Goal: Task Accomplishment & Management: Use online tool/utility

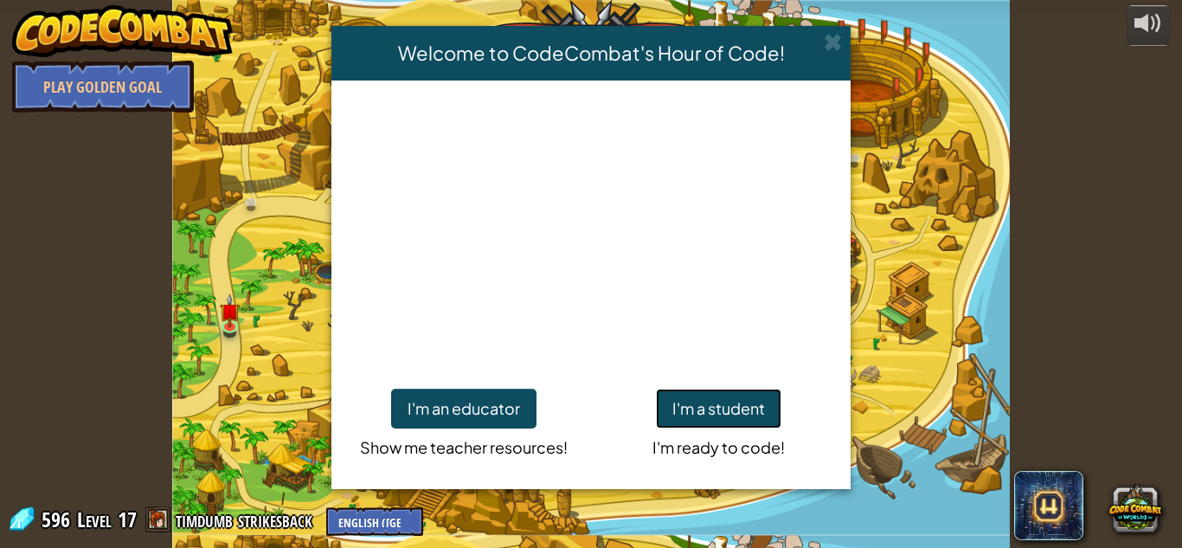
click at [689, 395] on button "I'm a student" at bounding box center [718, 408] width 125 height 40
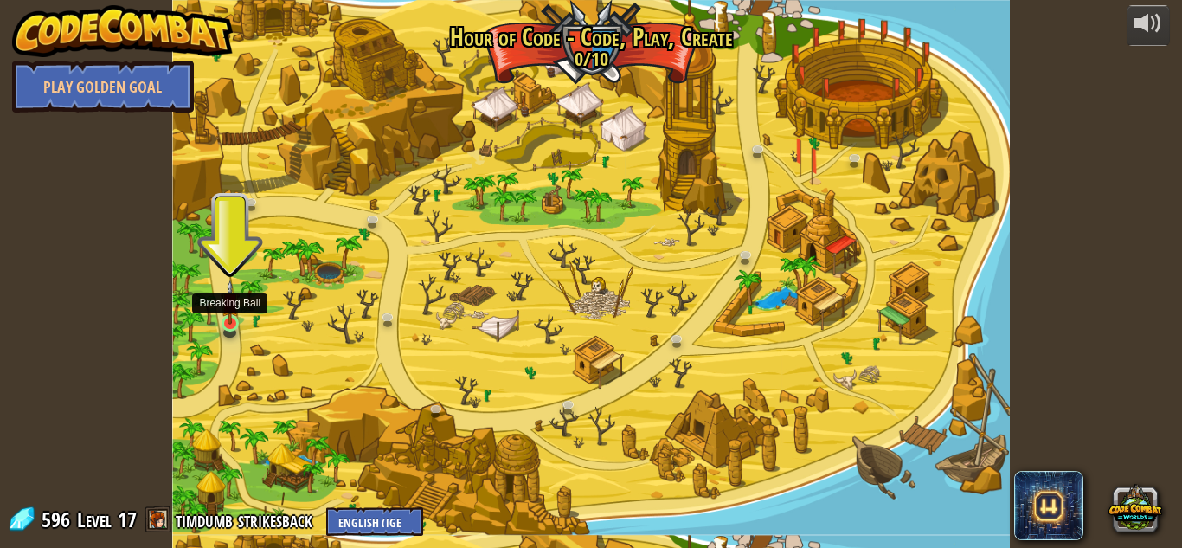
click at [240, 319] on img at bounding box center [231, 301] width 20 height 45
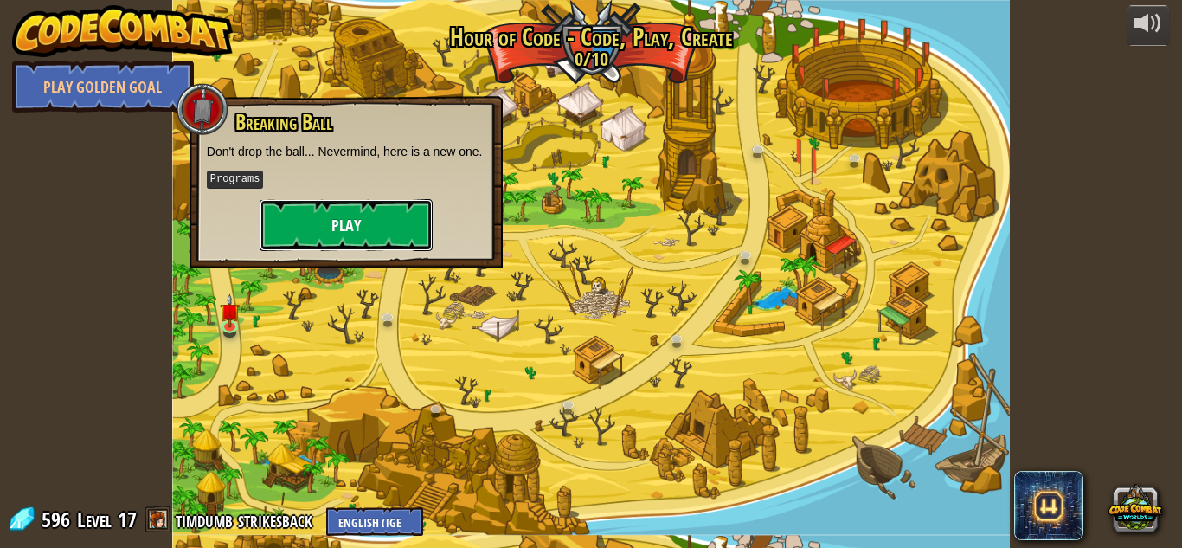
click at [311, 245] on button "Play" at bounding box center [345, 225] width 173 height 52
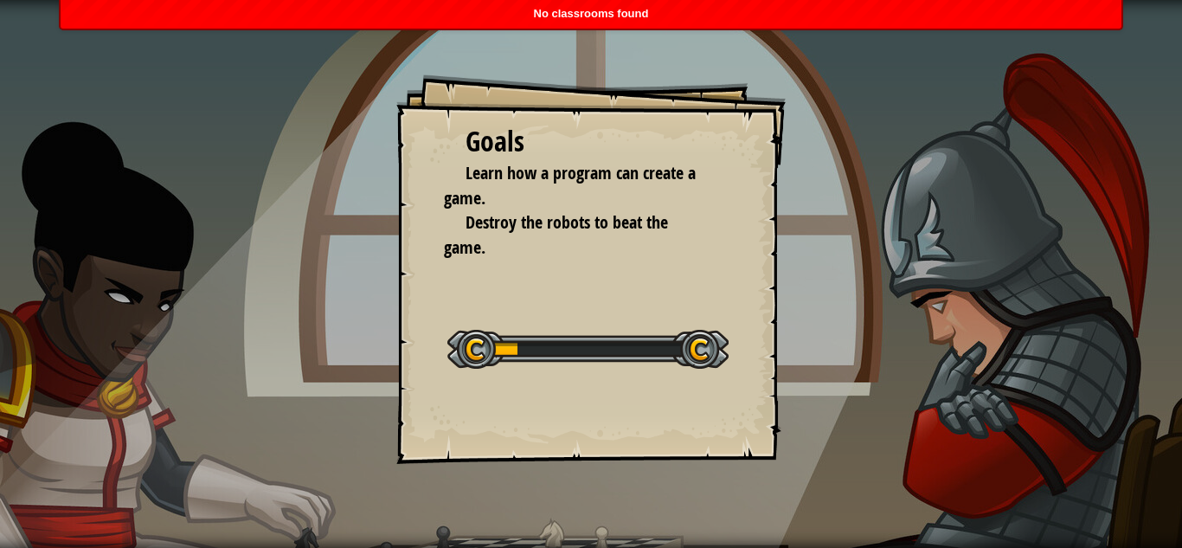
click at [605, 48] on div "Goals Learn how a program can create a game. Destroy the robots to beat the gam…" at bounding box center [591, 274] width 1182 height 548
